Goal: Information Seeking & Learning: Learn about a topic

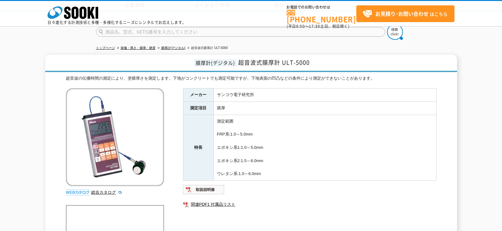
scroll to position [63, 0]
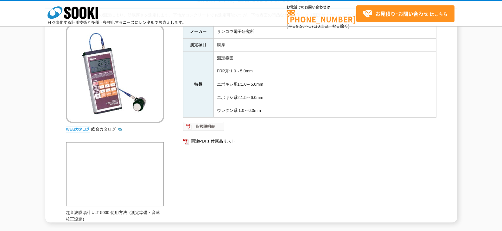
click at [212, 128] on img at bounding box center [203, 127] width 41 height 10
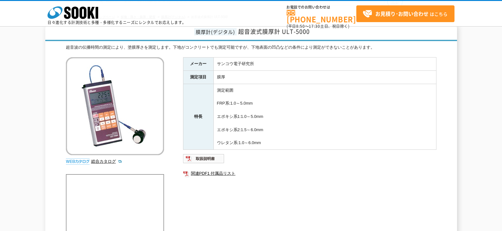
scroll to position [18, 0]
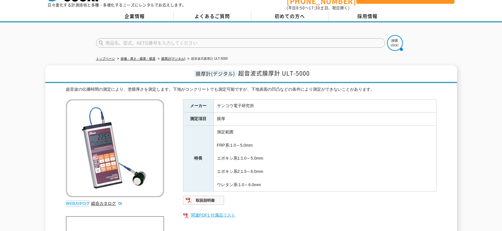
click at [221, 213] on link "関連PDF1 付属品リスト" at bounding box center [309, 215] width 253 height 8
click at [32, 89] on div "膜厚計(デジタル) 超音波式膜厚計 ULT-5000 超音波の伝播時間の測定により、塗膜厚さを測定します。下地がコンクリートでも測定可能ですが、下地表面の凹凸…" at bounding box center [251, 182] width 502 height 232
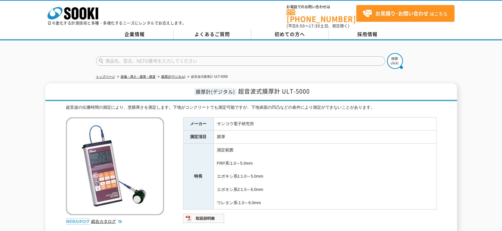
scroll to position [0, 0]
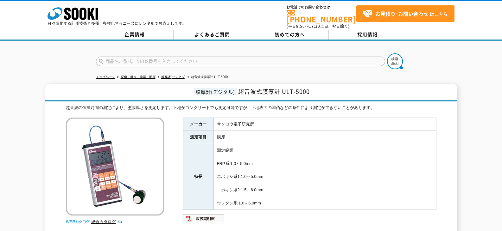
click at [42, 57] on div at bounding box center [251, 56] width 502 height 30
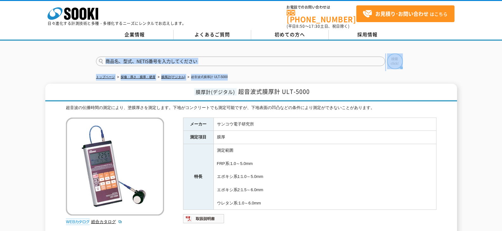
drag, startPoint x: 23, startPoint y: 44, endPoint x: 431, endPoint y: 75, distance: 409.2
click at [431, 75] on div "トップページ 探傷・厚さ・膜厚・硬度 膜厚計(デジタル) 超音波式膜厚計 ULT-5000 膜厚計(デジタル) 超音波式膜厚計 ULT-5000 超音波の伝播…" at bounding box center [251, 181] width 502 height 281
click at [467, 71] on div "トップページ 探傷・厚さ・膜厚・硬度 膜厚計(デジタル) 超音波式膜厚計 ULT-5000 膜厚計(デジタル) 超音波式膜厚計 ULT-5000 超音波の伝播…" at bounding box center [251, 181] width 502 height 281
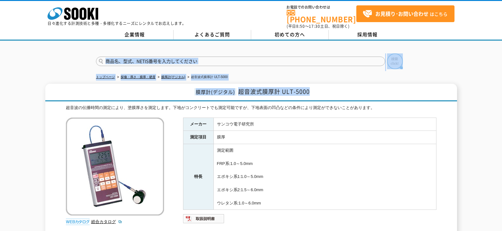
drag, startPoint x: 16, startPoint y: 42, endPoint x: 465, endPoint y: 91, distance: 451.9
click at [460, 84] on div "トップページ 探傷・厚さ・膜厚・硬度 膜厚計(デジタル) 超音波式膜厚計 ULT-5000 膜厚計(デジタル) 超音波式膜厚計 ULT-5000 超音波の伝播…" at bounding box center [251, 181] width 502 height 281
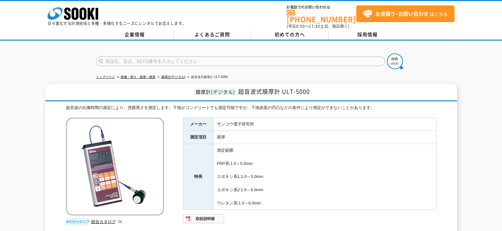
click at [473, 99] on div "膜厚計(デジタル) 超音波式膜厚計 ULT-5000 超音波の伝播時間の測定により、塗膜厚さを測定します。下地がコンクリートでも測定可能ですが、下地表面の凹凸…" at bounding box center [251, 200] width 502 height 232
